Goal: Information Seeking & Learning: Learn about a topic

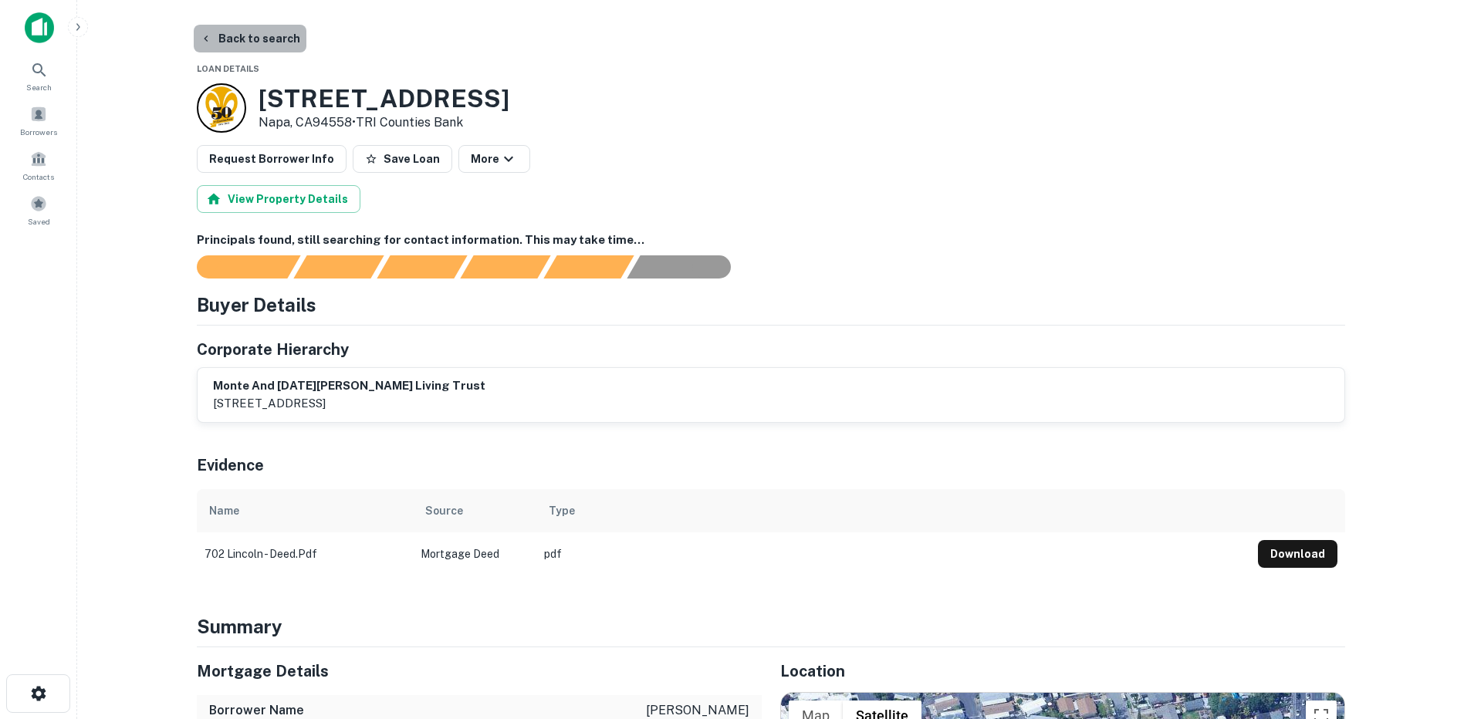
click at [273, 36] on button "Back to search" at bounding box center [250, 39] width 113 height 28
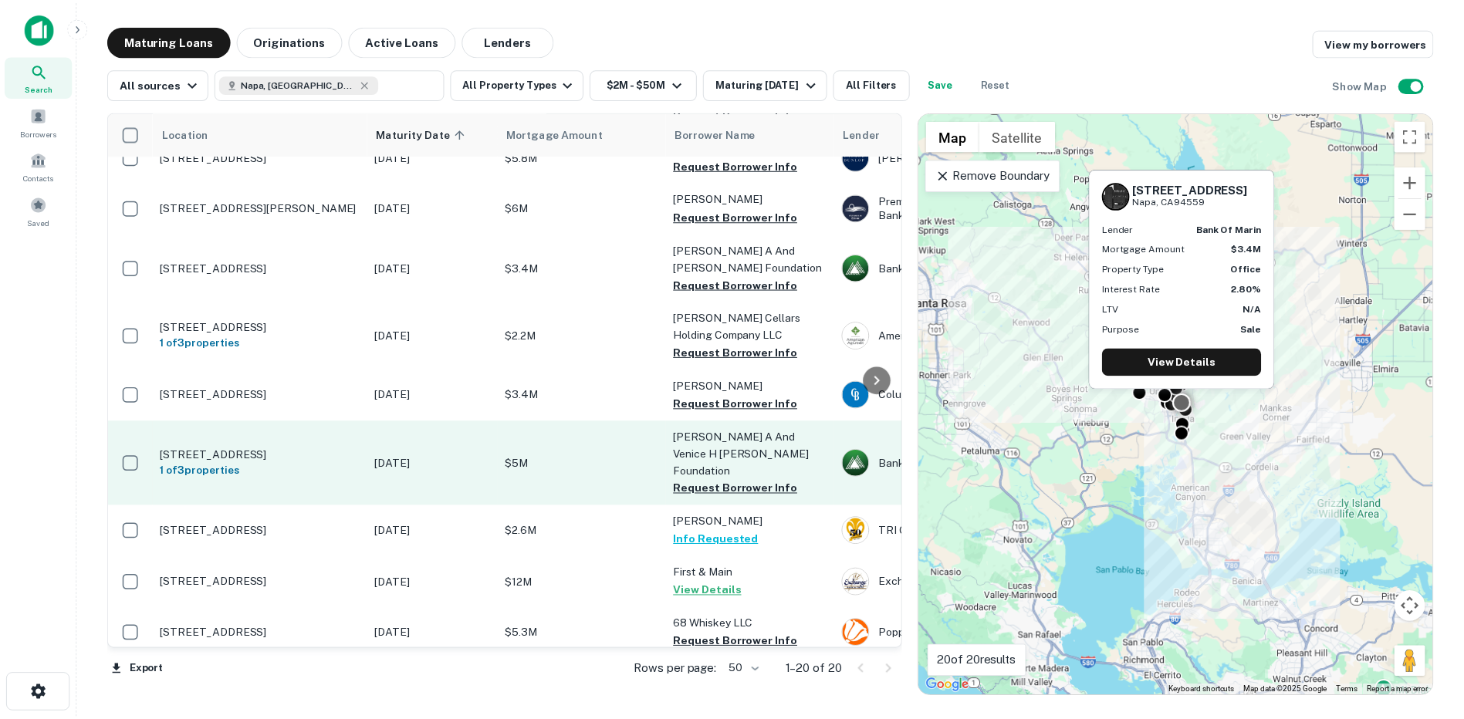
scroll to position [138, 0]
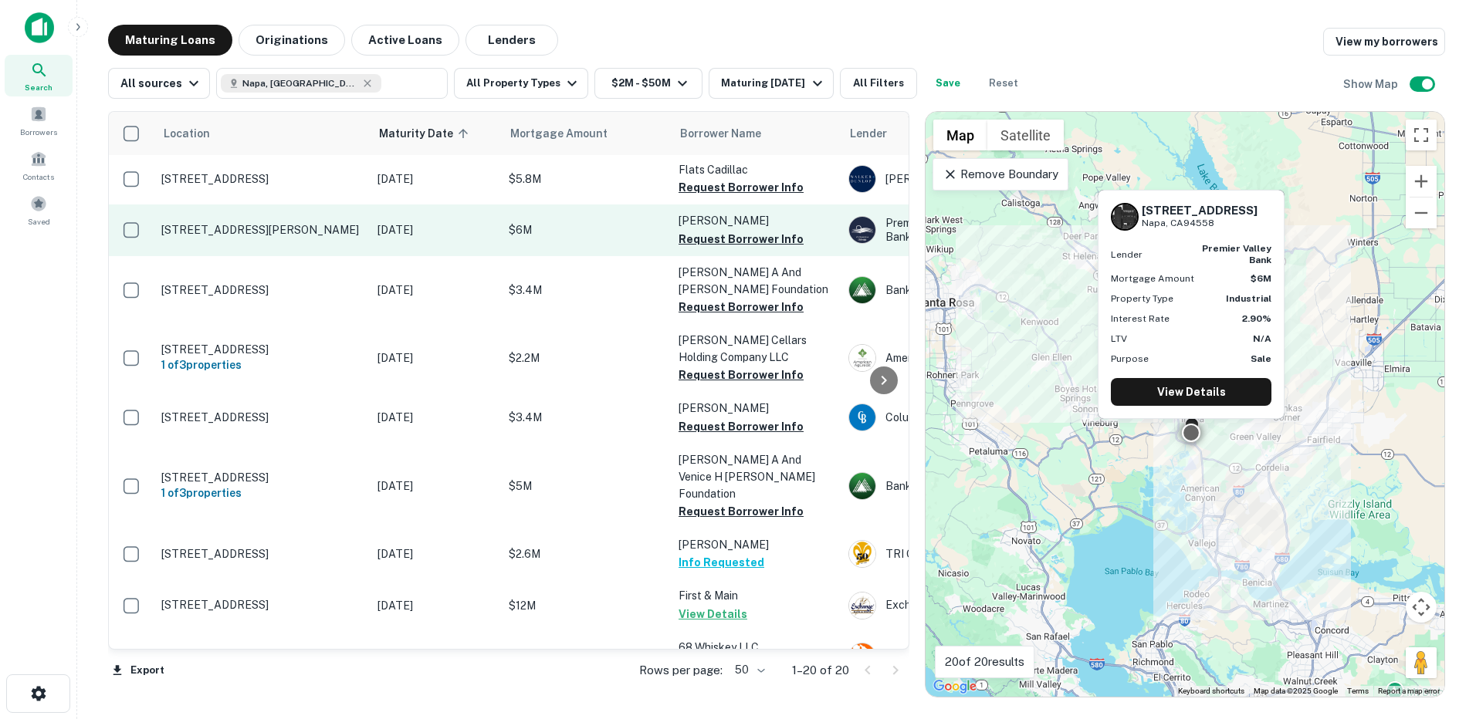
click at [269, 223] on p "2785 Napa Valley Corporate Dr Napa, CA94558" at bounding box center [261, 230] width 201 height 14
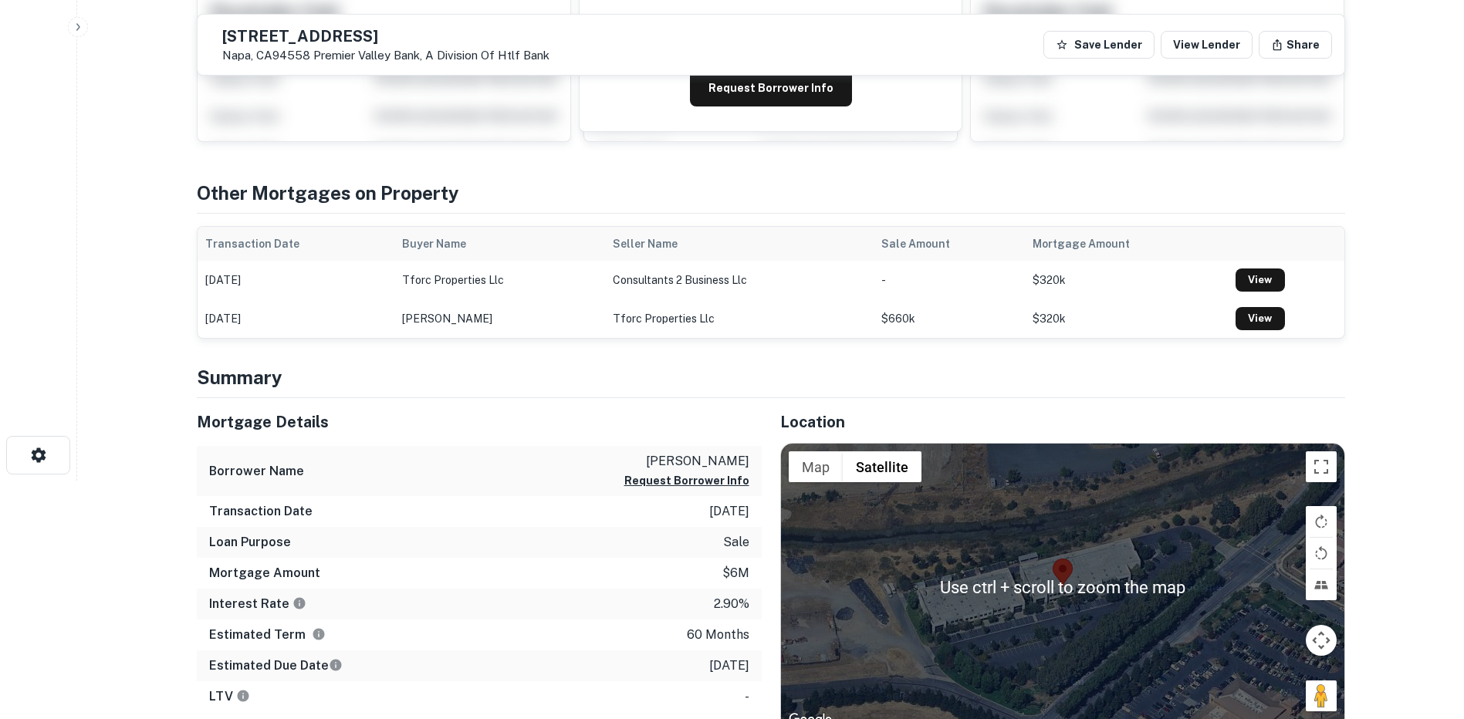
scroll to position [232, 0]
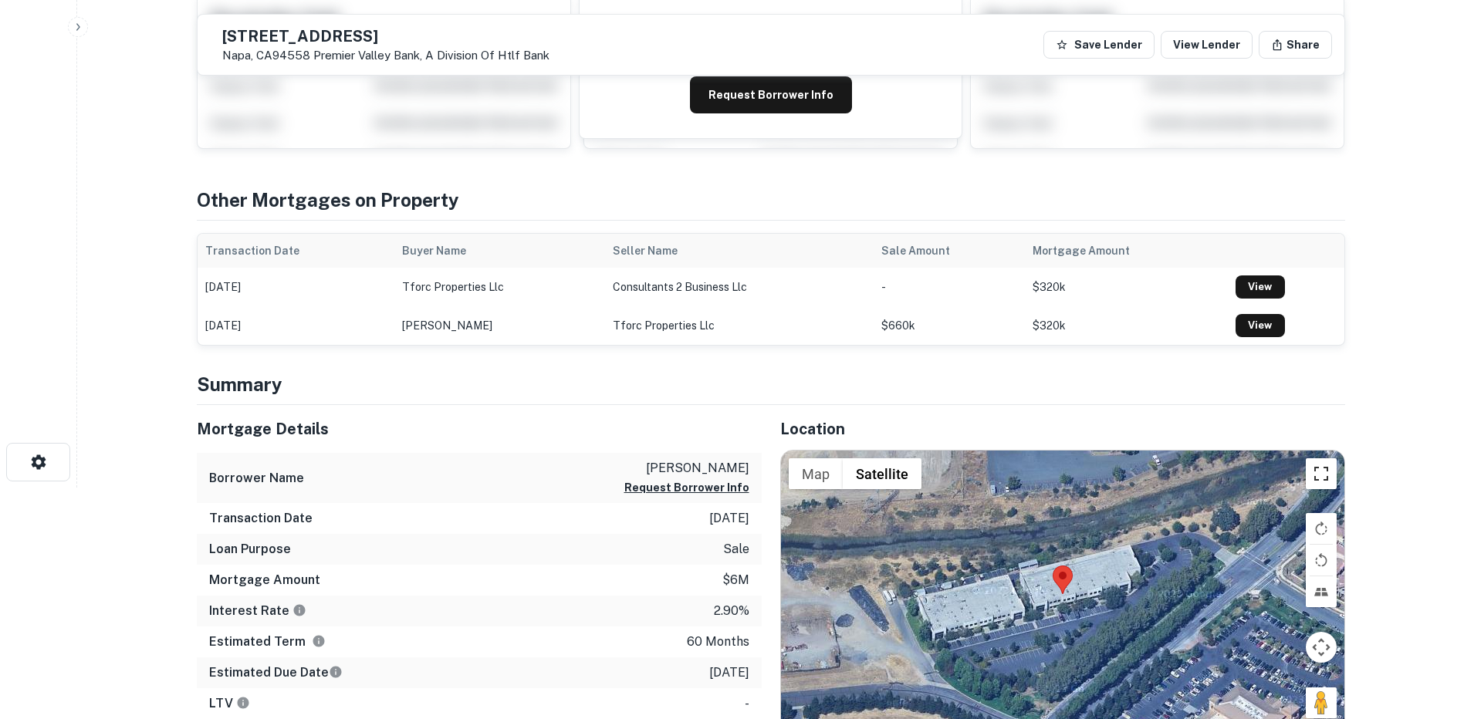
click at [1322, 475] on button "Toggle fullscreen view" at bounding box center [1321, 474] width 31 height 31
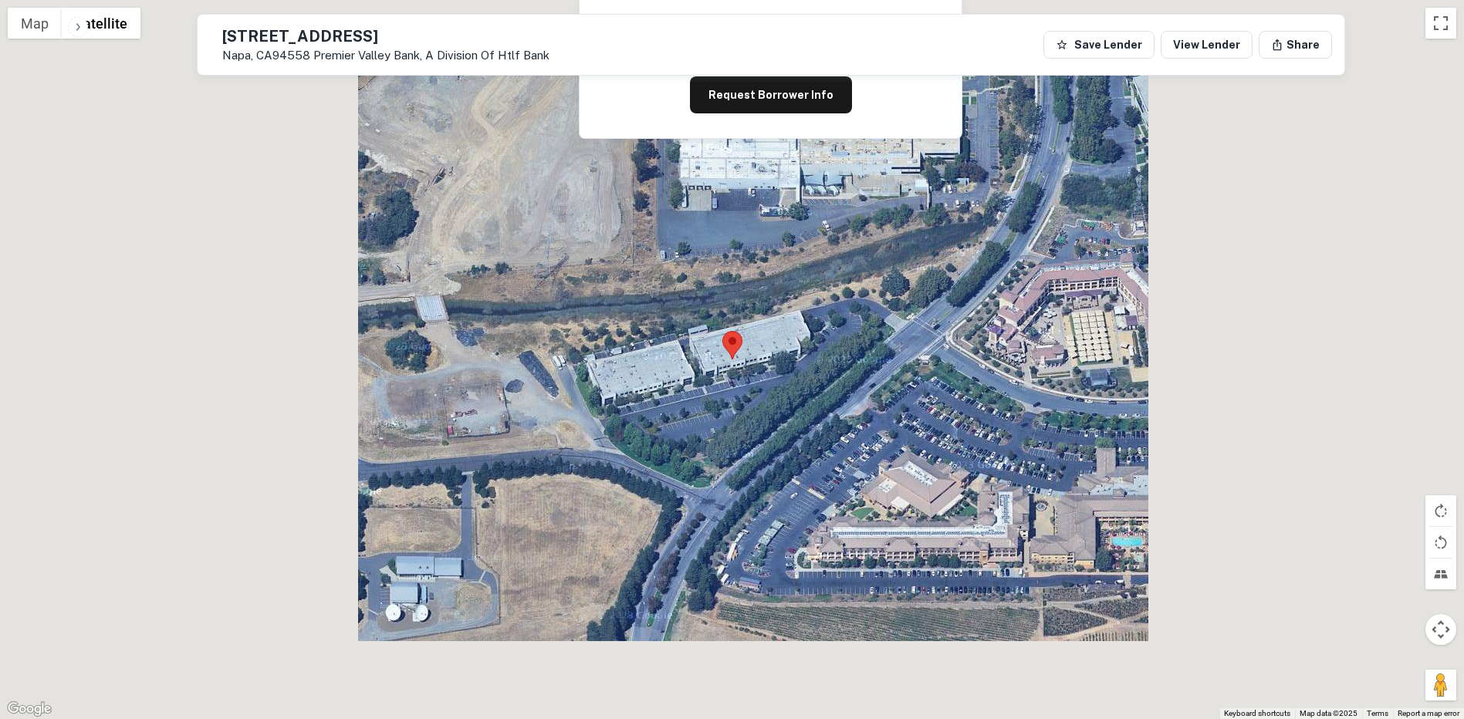
click at [1325, 555] on div at bounding box center [732, 359] width 1464 height 719
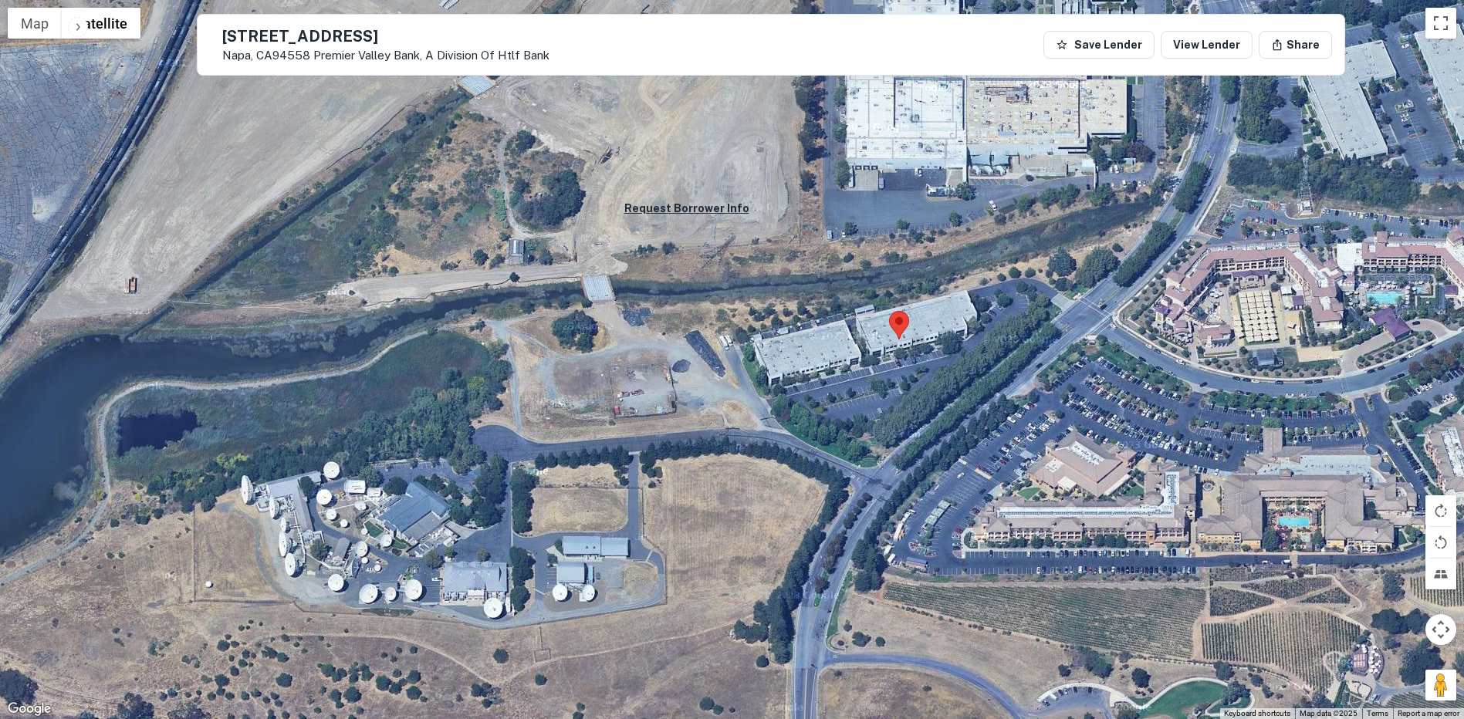
scroll to position [926, 0]
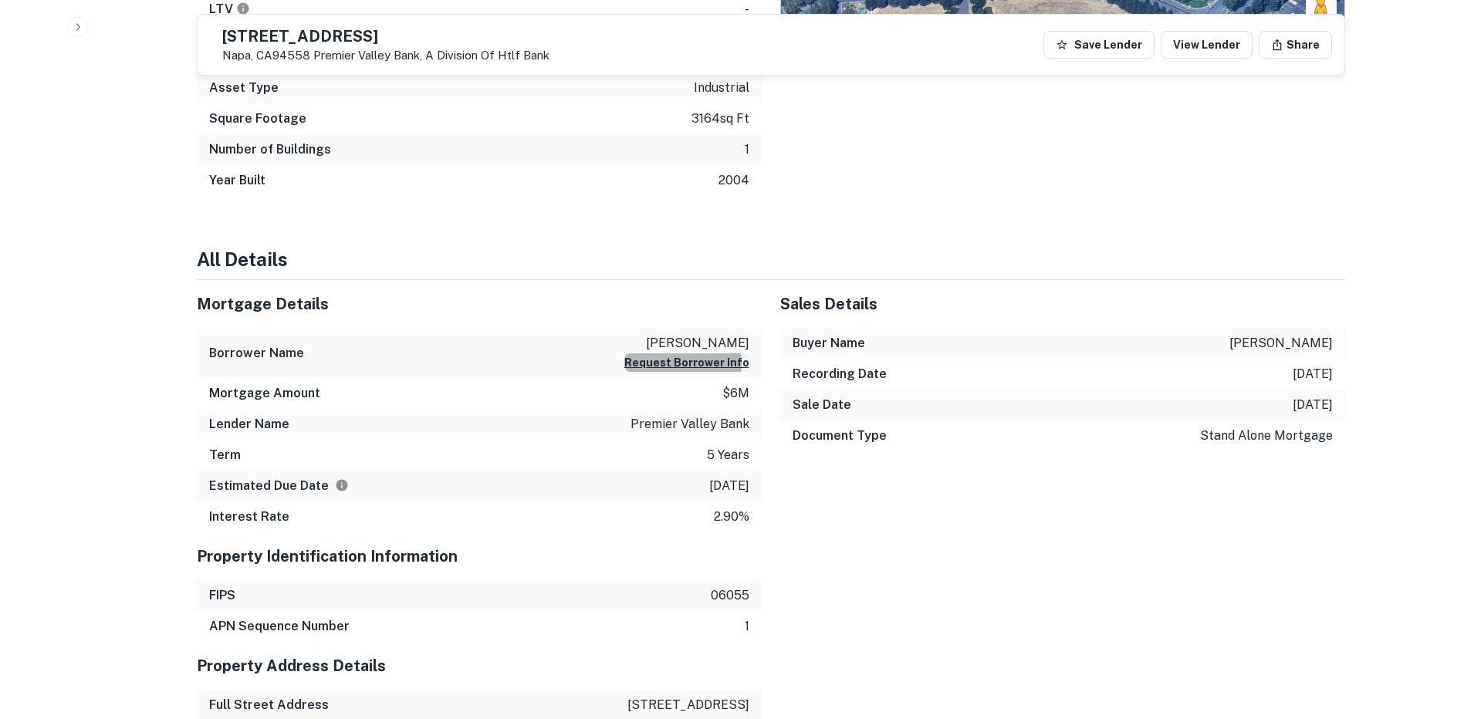
click at [685, 365] on button "Request Borrower Info" at bounding box center [687, 363] width 125 height 19
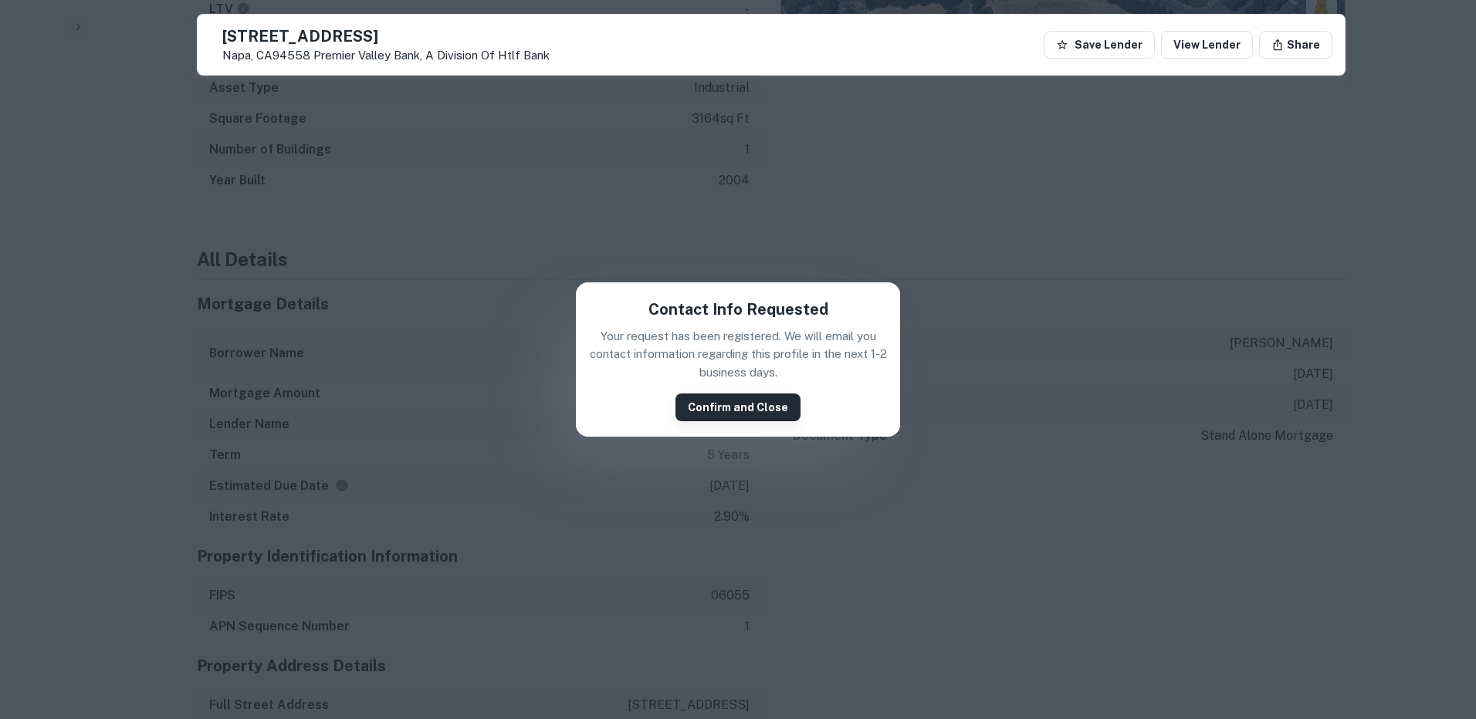
click at [710, 403] on button "Confirm and Close" at bounding box center [737, 408] width 125 height 28
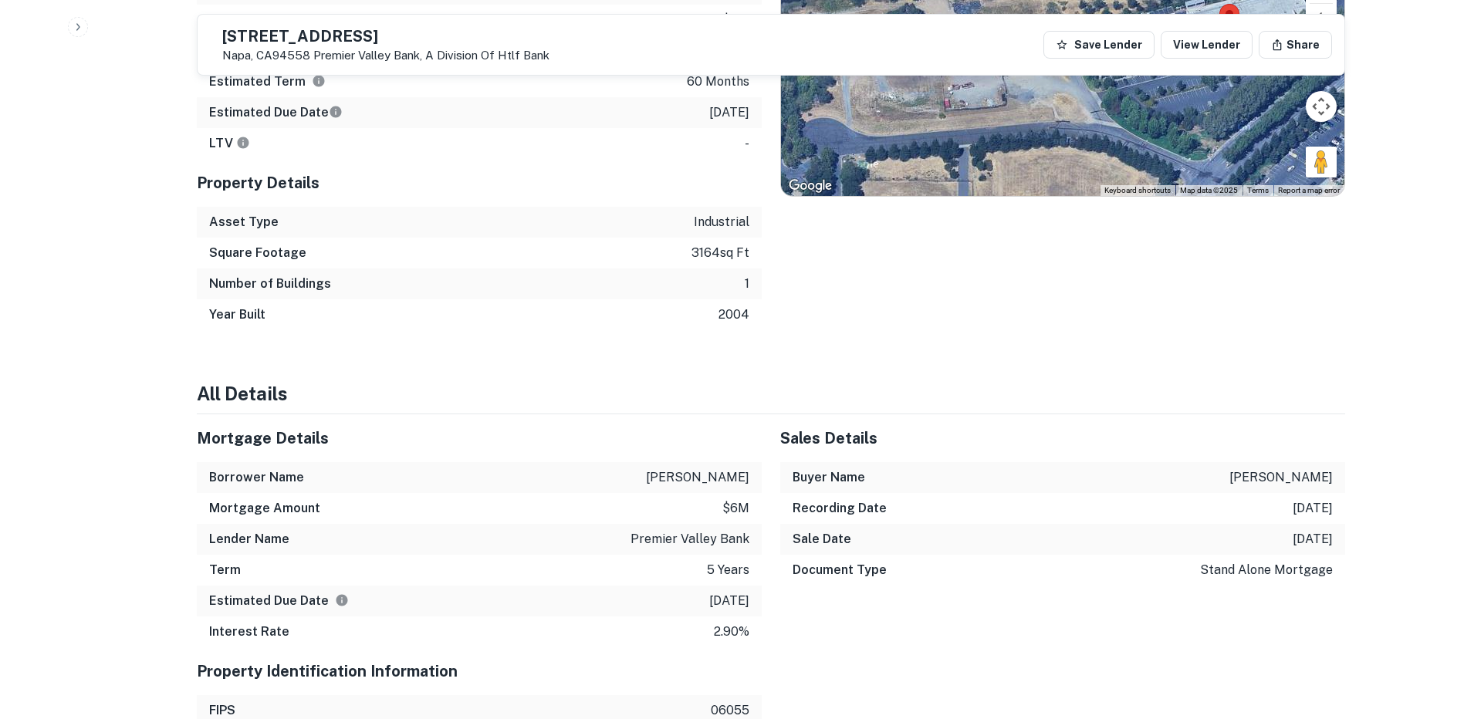
scroll to position [928, 0]
